Goal: Find specific page/section: Find specific page/section

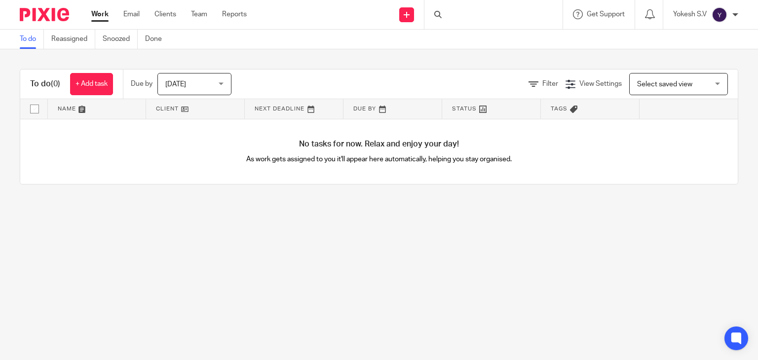
click at [446, 11] on div at bounding box center [494, 14] width 138 height 29
click at [447, 16] on input "Search" at bounding box center [488, 16] width 89 height 9
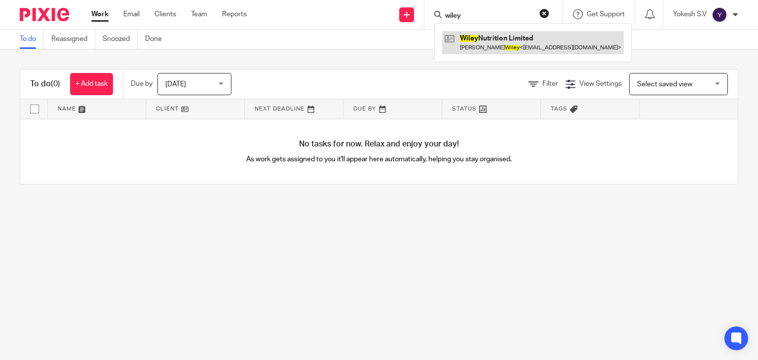
type input "wiley"
click at [504, 31] on link at bounding box center [533, 42] width 182 height 23
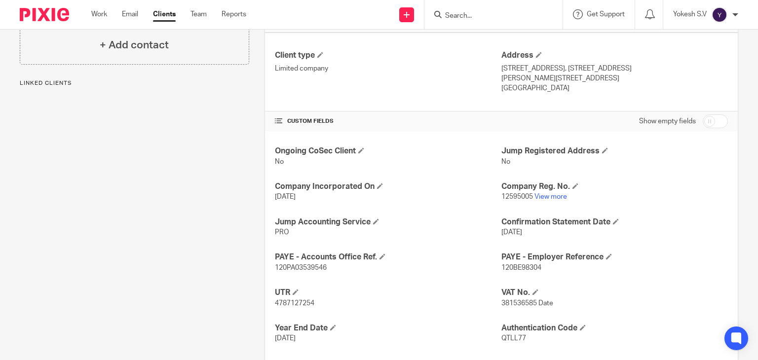
scroll to position [250, 0]
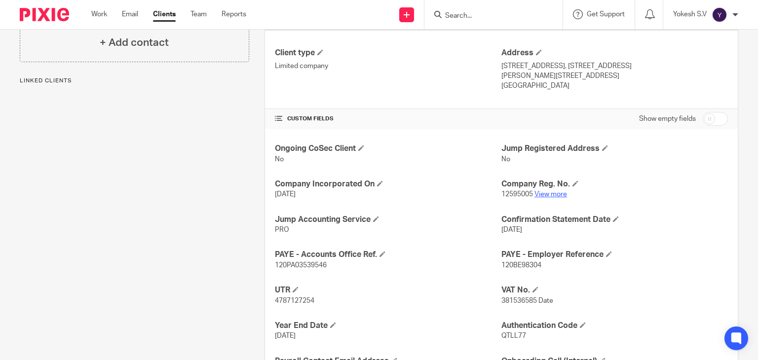
click at [539, 191] on link "View more" at bounding box center [551, 194] width 33 height 7
